Goal: Task Accomplishment & Management: Manage account settings

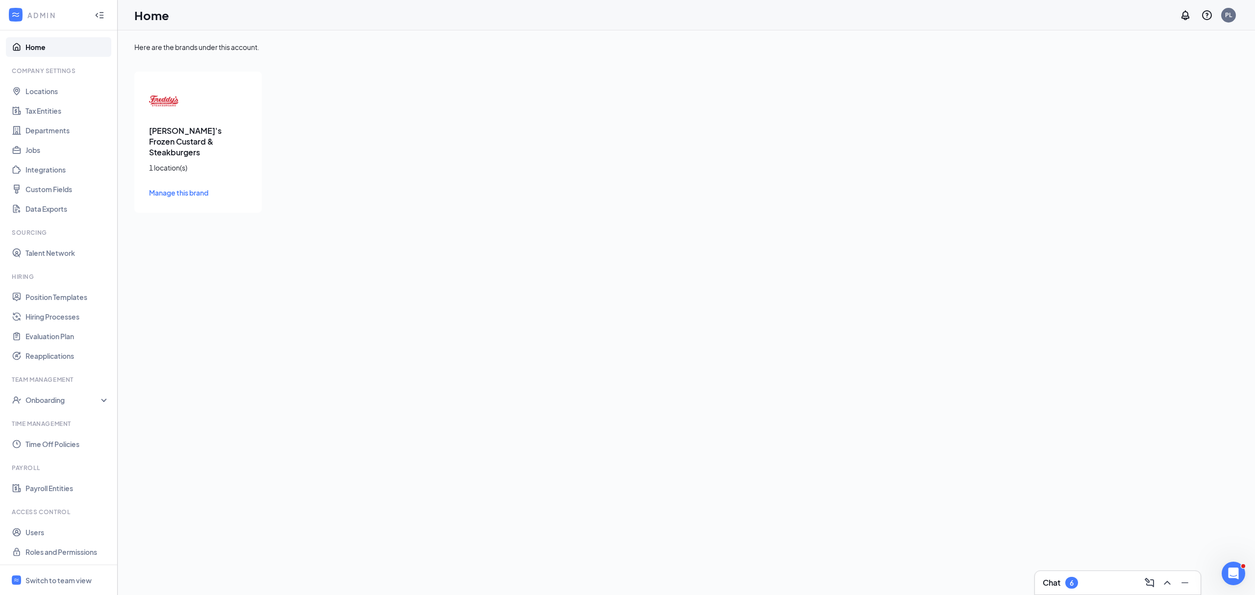
scroll to position [4, 0]
click at [55, 490] on link "Payroll Entities" at bounding box center [67, 487] width 84 height 20
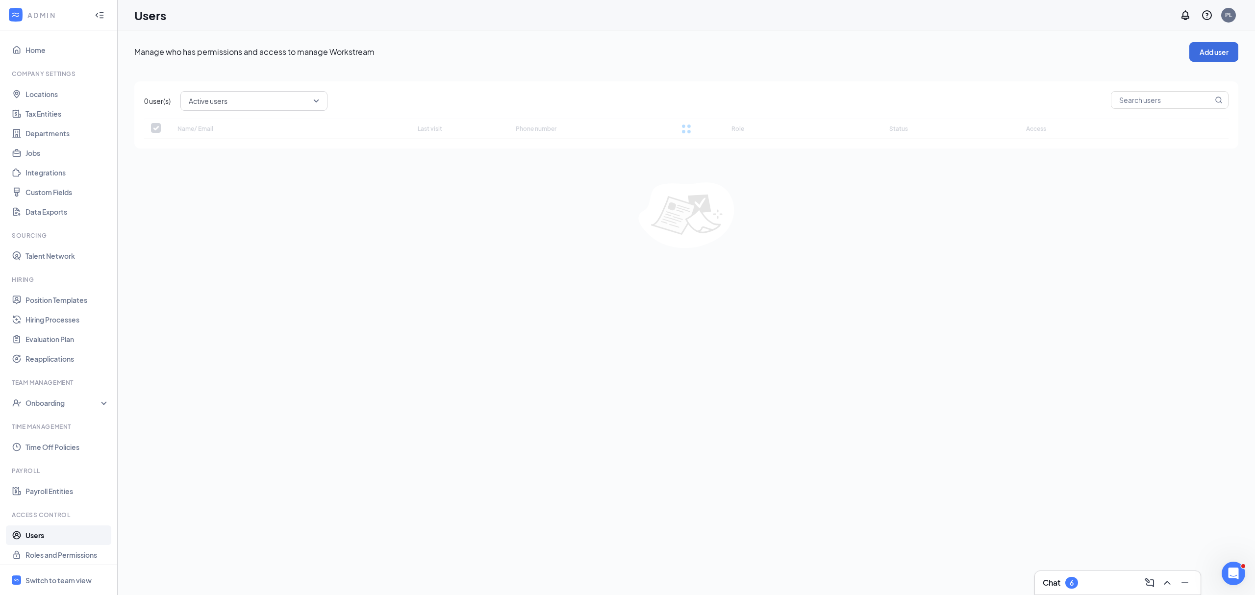
checkbox input "false"
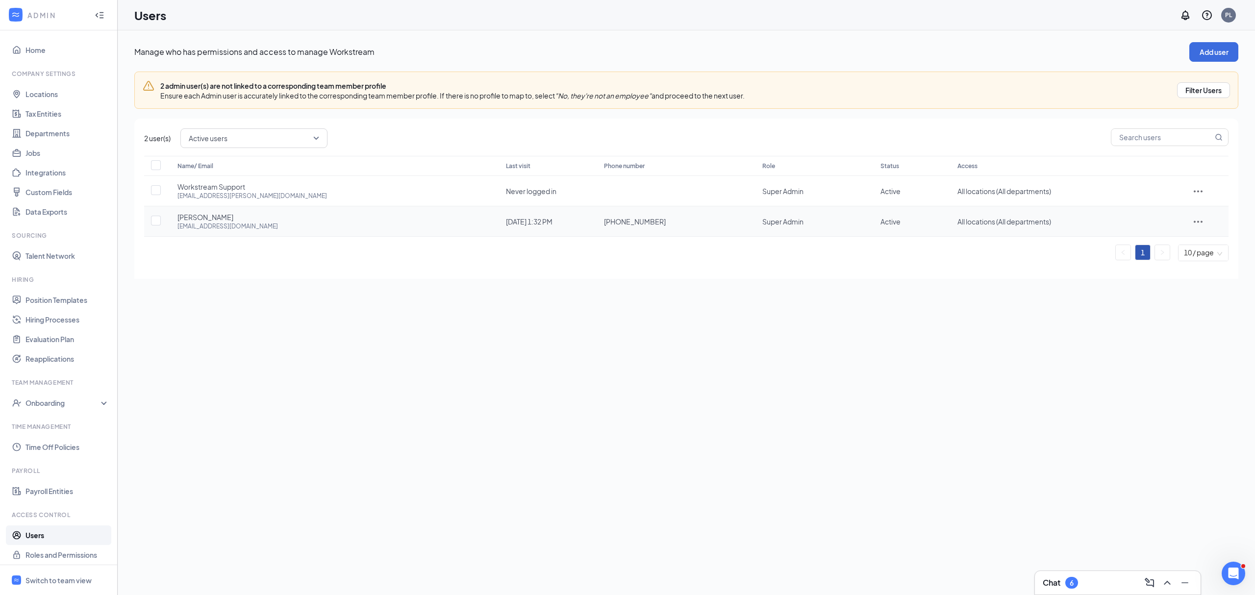
click at [1192, 223] on icon "ActionsIcon" at bounding box center [1198, 222] width 12 height 12
click at [675, 414] on div "Manage who has permissions and access to manage Workstream Add user 2 admin use…" at bounding box center [686, 312] width 1137 height 565
click at [1192, 220] on icon "ActionsIcon" at bounding box center [1198, 222] width 12 height 12
click at [1191, 242] on span "Edit user" at bounding box center [1183, 243] width 28 height 9
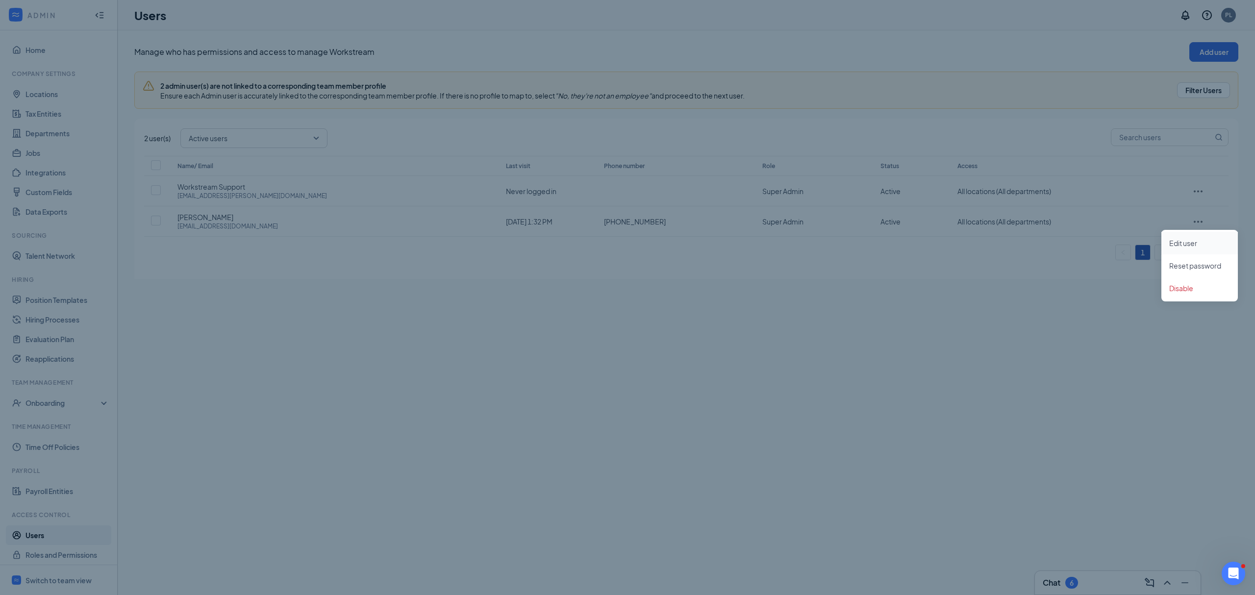
type input "(201) 213-2174"
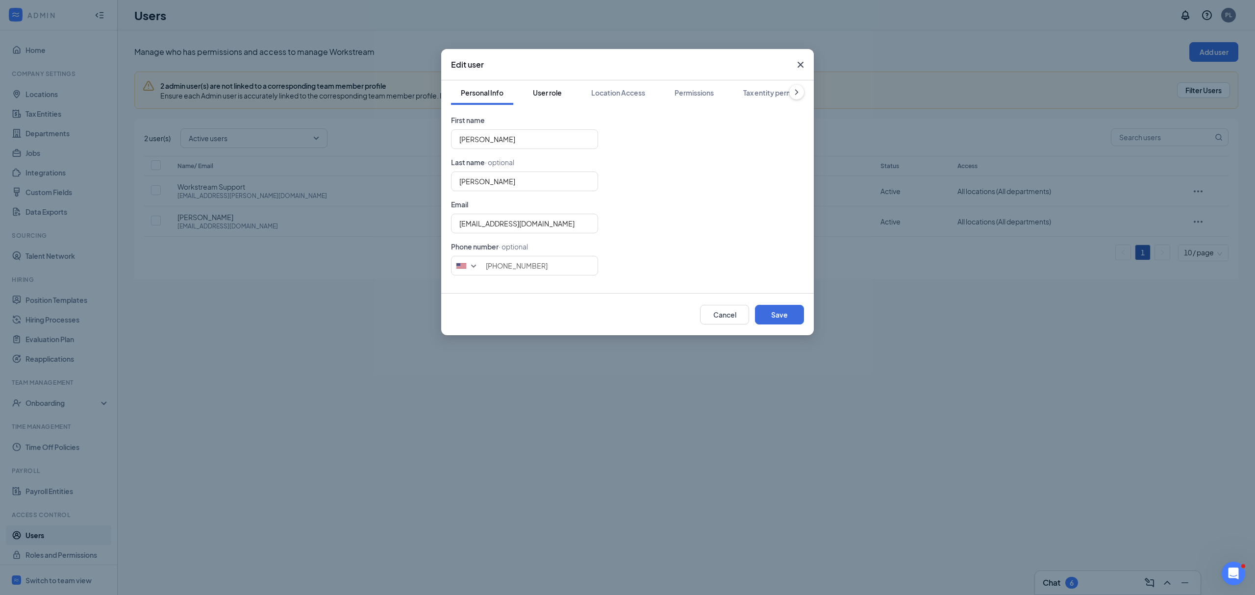
click at [553, 89] on div "User role" at bounding box center [547, 93] width 29 height 10
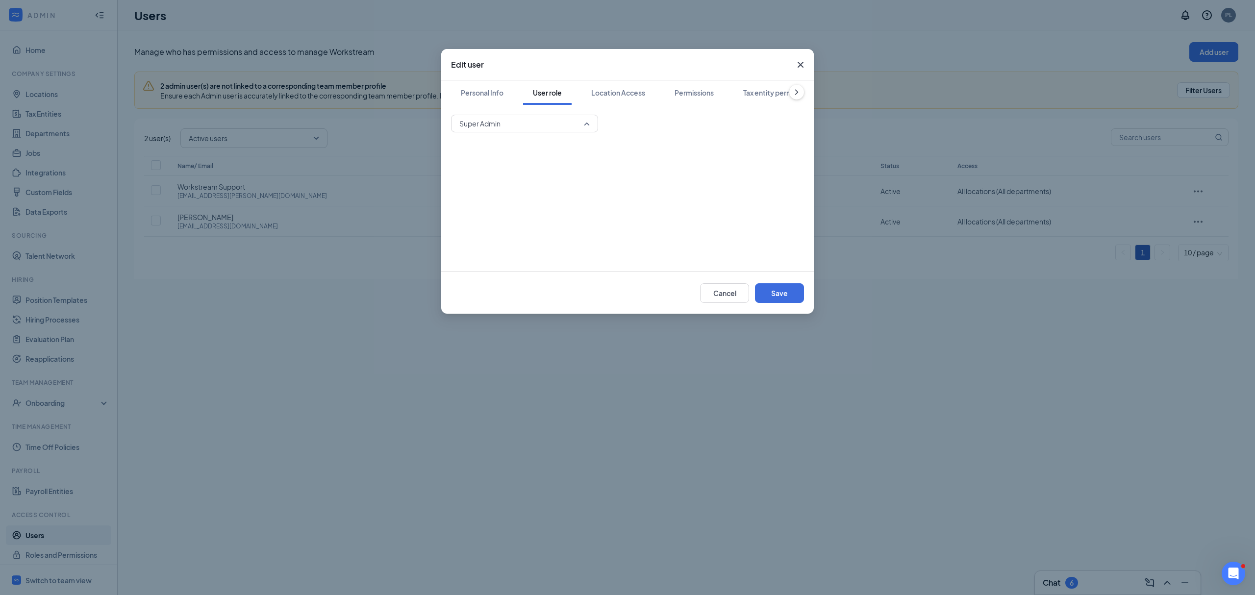
click at [540, 126] on span "Super Admin" at bounding box center [520, 123] width 122 height 15
click at [511, 144] on span "Super Admin" at bounding box center [524, 150] width 131 height 12
click at [622, 94] on div "Location Access" at bounding box center [618, 93] width 54 height 10
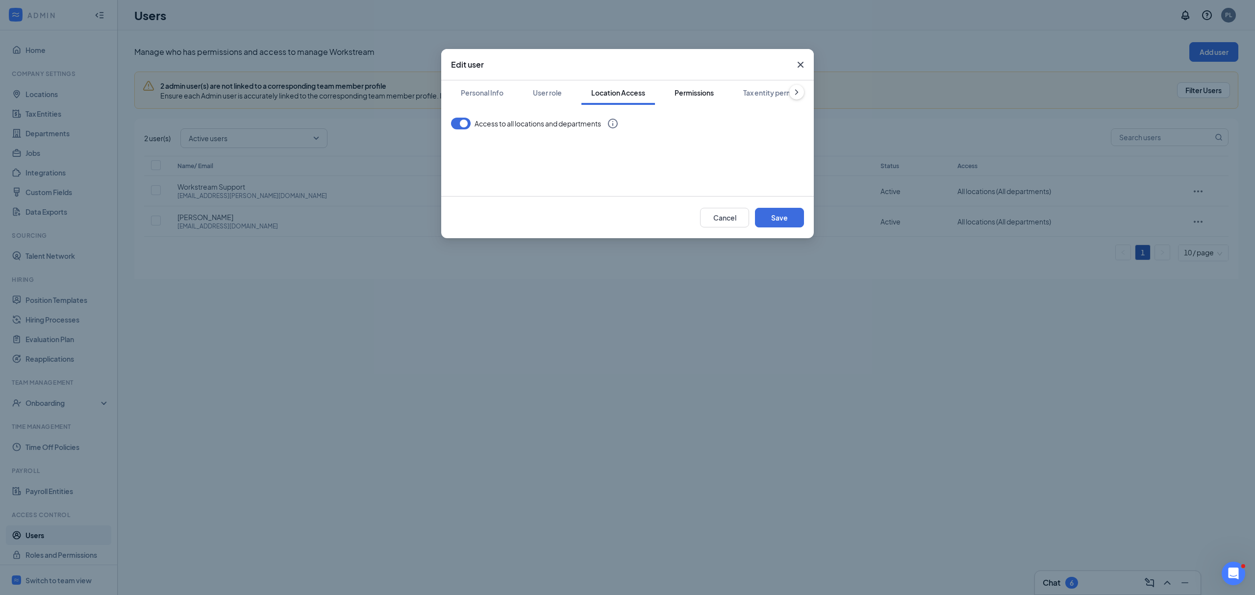
click at [700, 93] on div "Permissions" at bounding box center [693, 93] width 39 height 10
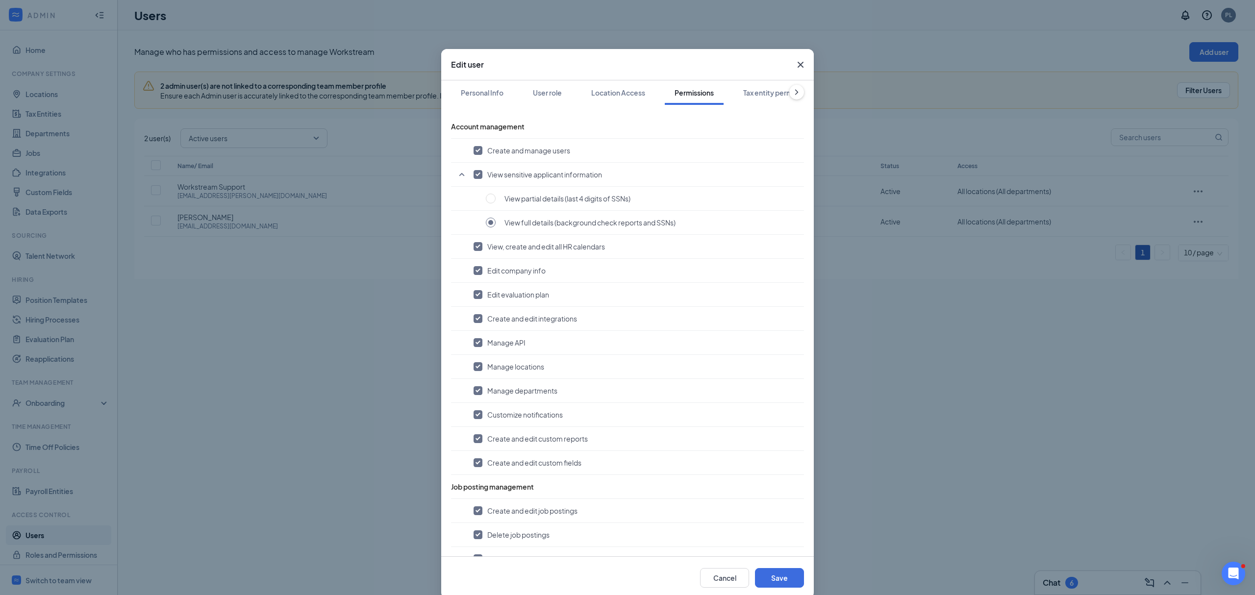
click at [795, 63] on icon "Cross" at bounding box center [801, 65] width 12 height 12
